Goal: Obtain resource: Obtain resource

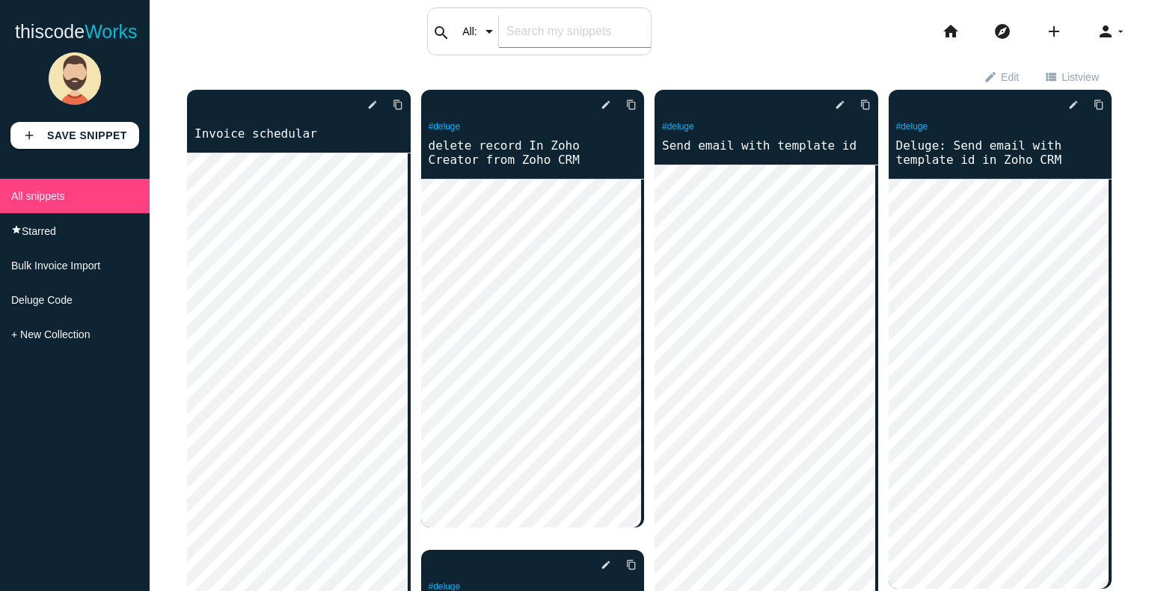
click at [537, 40] on input "text" at bounding box center [575, 31] width 152 height 31
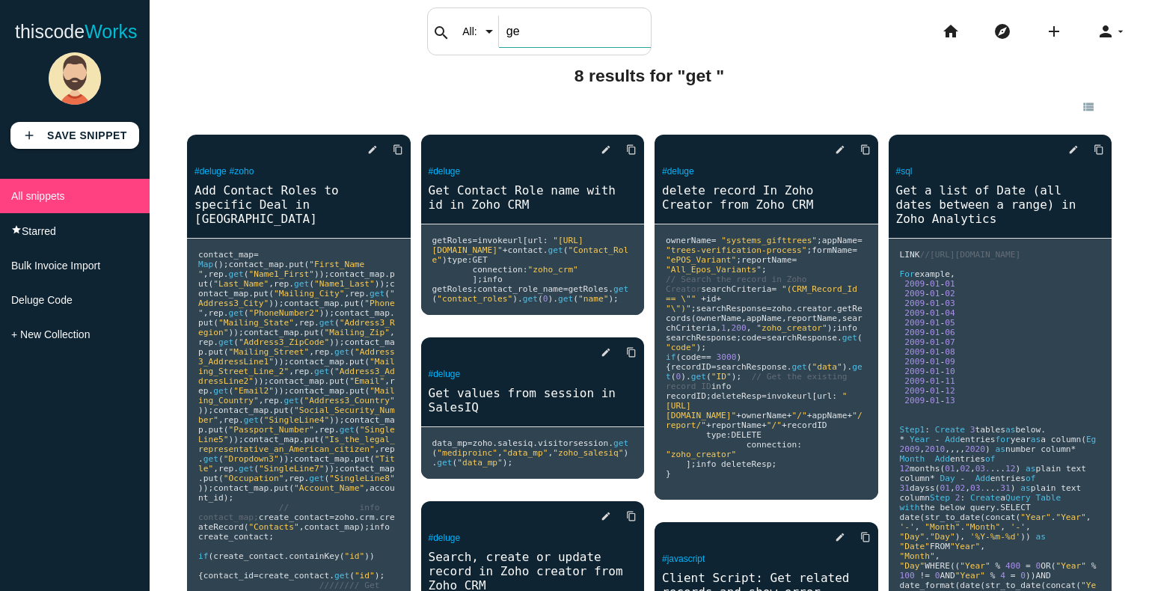
type input "g"
type input "export"
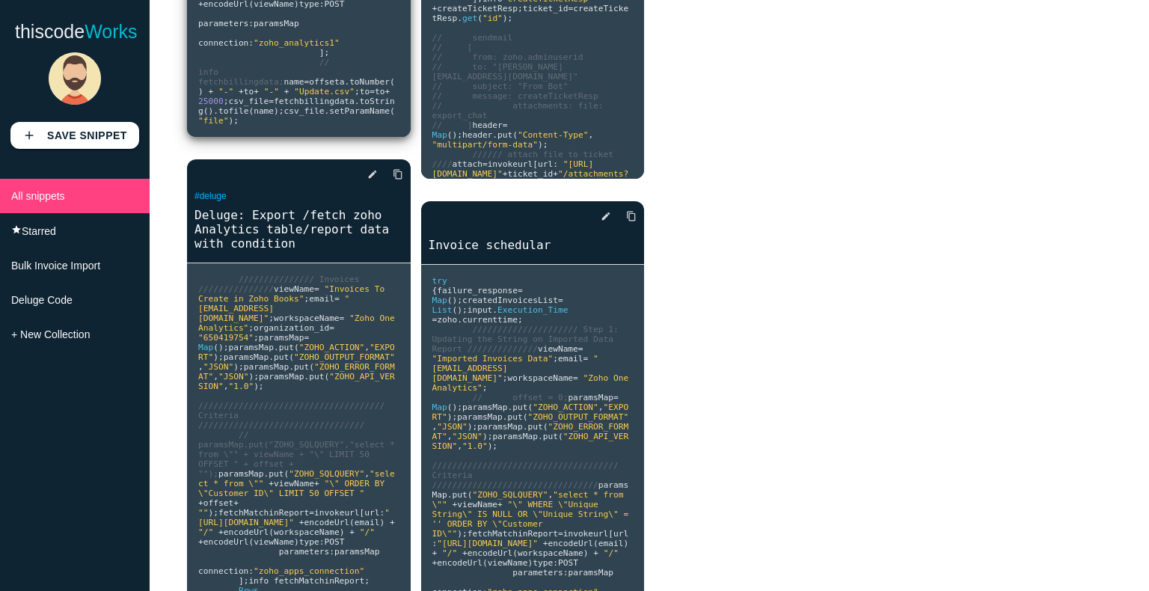
scroll to position [582, 0]
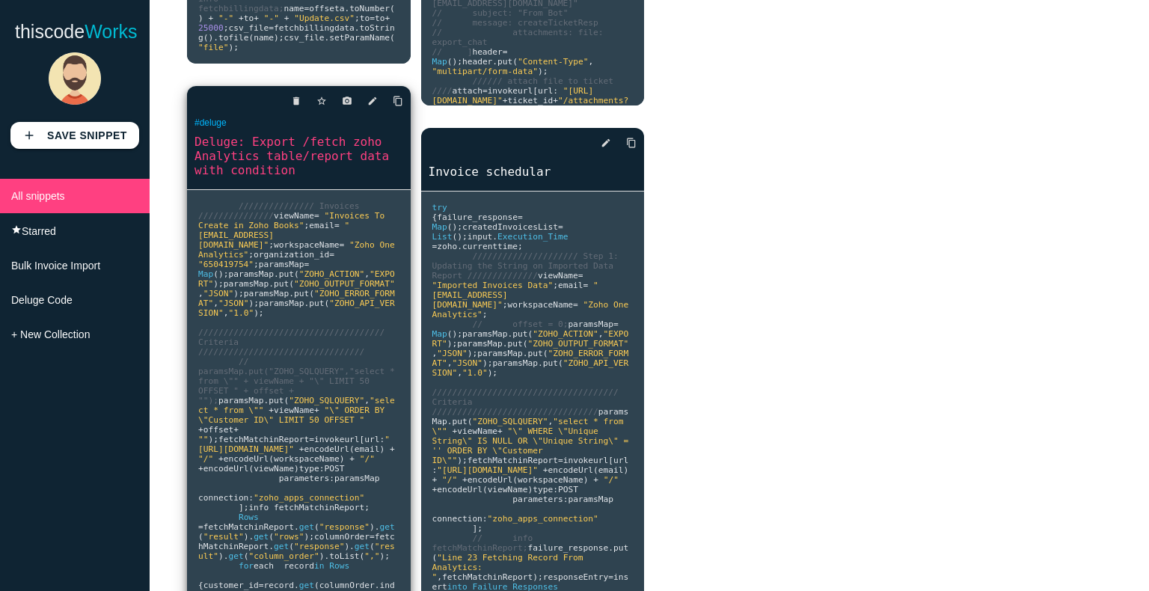
click at [317, 279] on span ""ZOHO_ACTION"" at bounding box center [332, 274] width 66 height 10
click at [287, 179] on link "Deluge: Export /fetch zoho Analytics table/report data with condition" at bounding box center [299, 156] width 224 height 46
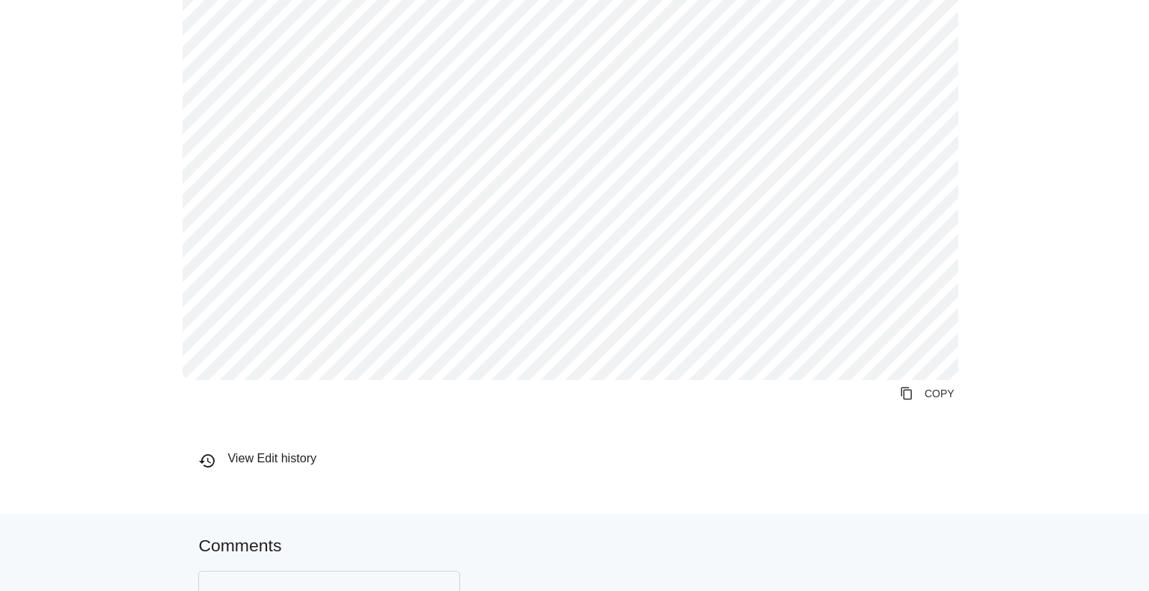
scroll to position [325, 0]
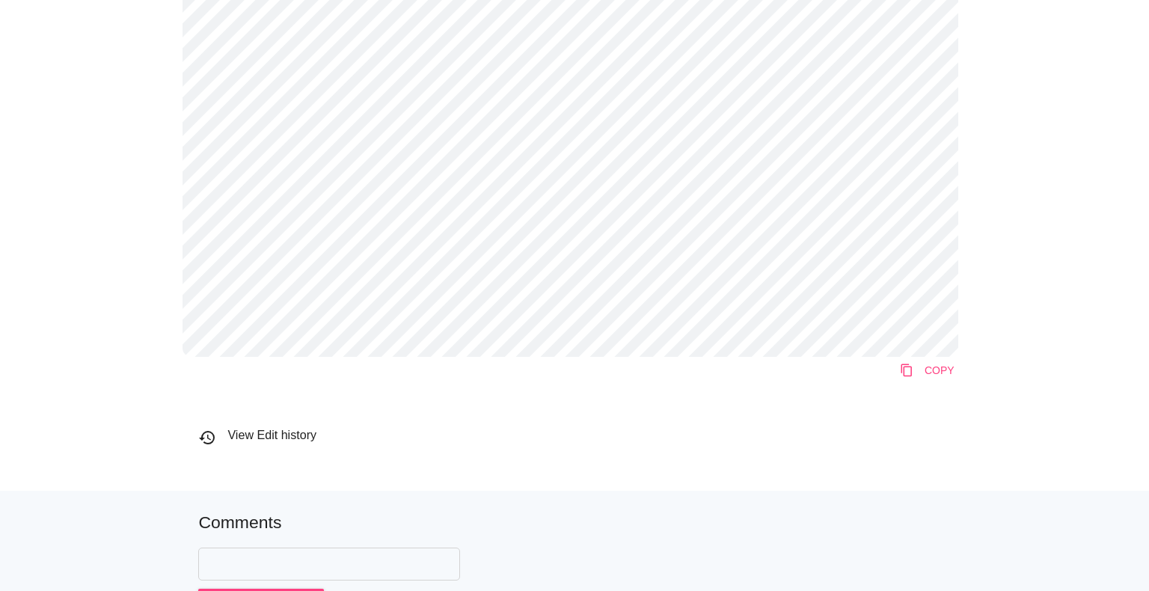
click at [911, 371] on link "content_copy COPY" at bounding box center [927, 370] width 79 height 27
